Goal: Task Accomplishment & Management: Manage account settings

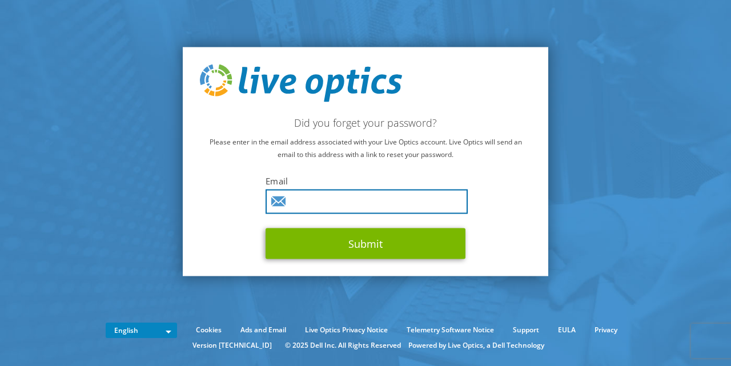
click at [442, 207] on input "text" at bounding box center [367, 201] width 202 height 25
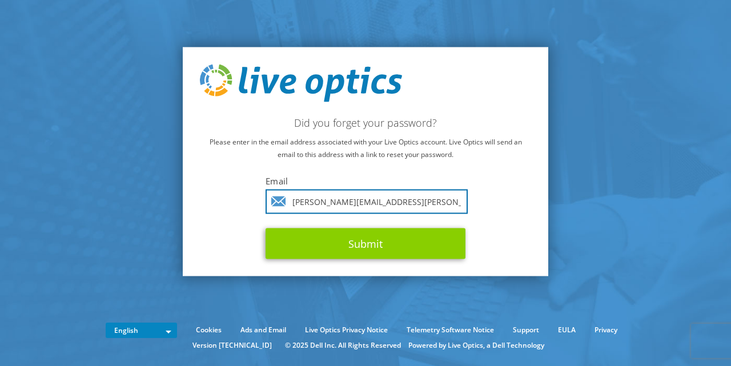
type input "[PERSON_NAME][EMAIL_ADDRESS][PERSON_NAME][DOMAIN_NAME]"
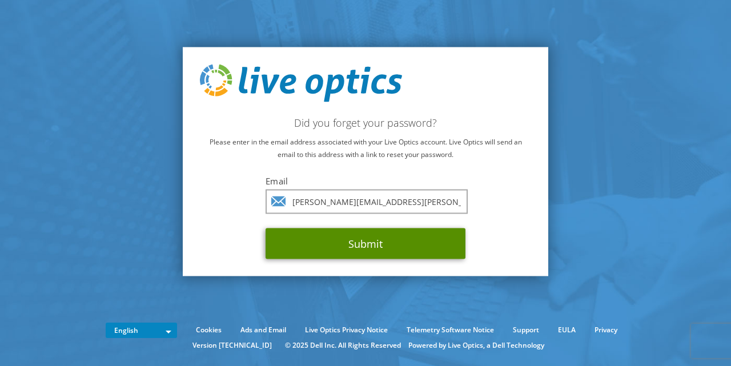
click at [400, 244] on button "Submit" at bounding box center [366, 243] width 200 height 31
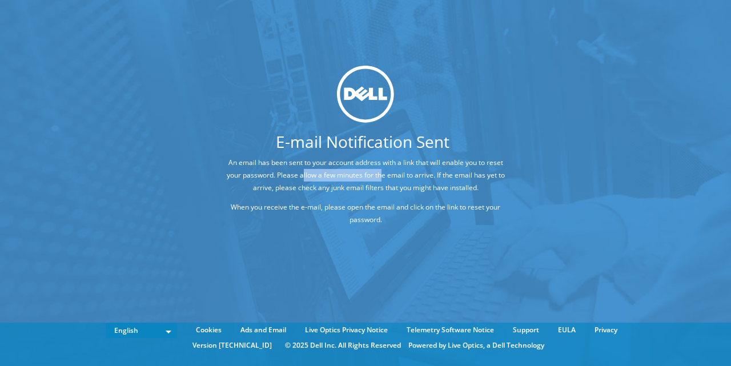
drag, startPoint x: 306, startPoint y: 175, endPoint x: 385, endPoint y: 174, distance: 79.4
click at [385, 174] on p "An email has been sent to your account address with a link that will enable you…" at bounding box center [366, 175] width 280 height 38
click at [327, 176] on p "An email has been sent to your account address with a link that will enable you…" at bounding box center [366, 175] width 280 height 38
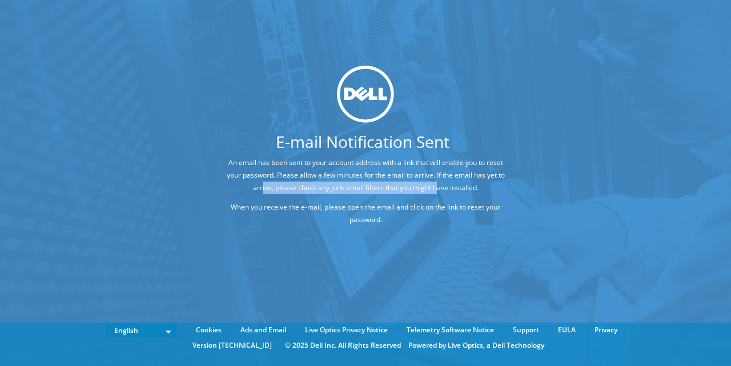
drag, startPoint x: 266, startPoint y: 189, endPoint x: 443, endPoint y: 188, distance: 177.6
click at [443, 188] on p "An email has been sent to your account address with a link that will enable you…" at bounding box center [366, 175] width 280 height 38
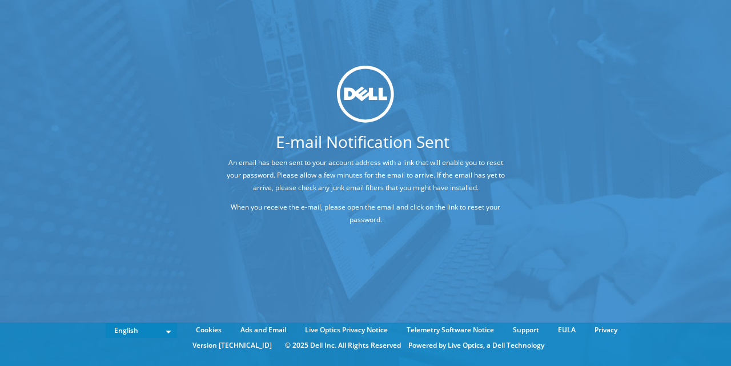
click at [523, 188] on div "An email has been sent to your account address with a link that will enable you…" at bounding box center [366, 191] width 366 height 70
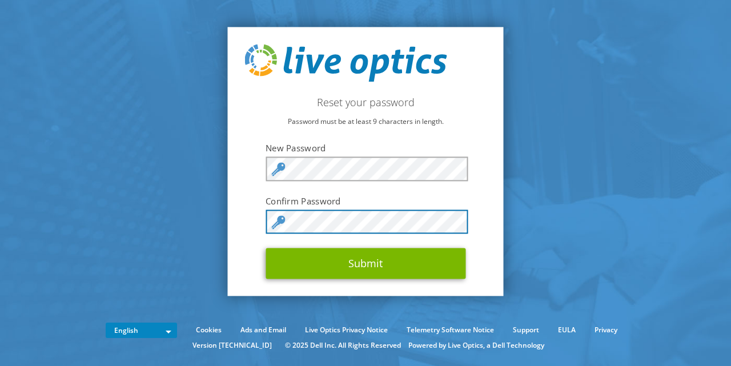
click at [266, 248] on button "Submit" at bounding box center [366, 263] width 200 height 31
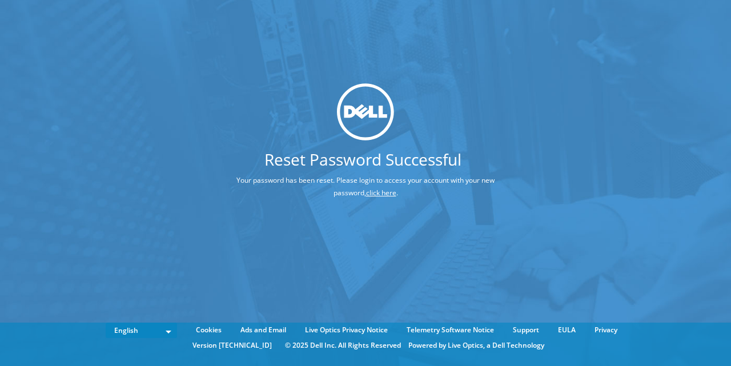
click at [382, 196] on link "click here" at bounding box center [381, 193] width 30 height 10
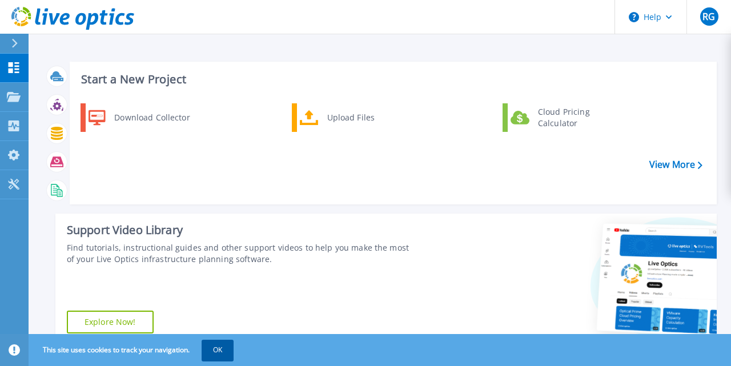
click at [232, 346] on button "OK" at bounding box center [218, 350] width 32 height 21
